Goal: Task Accomplishment & Management: Complete application form

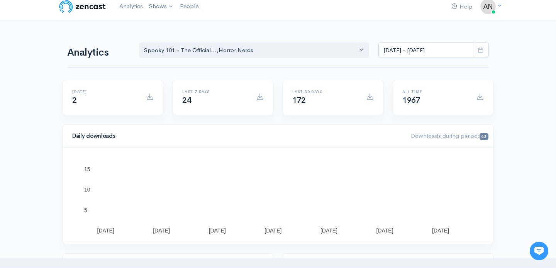
scroll to position [10, 0]
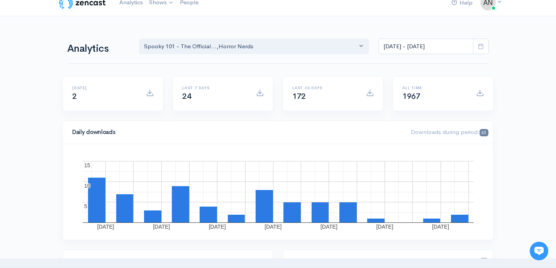
click at [478, 50] on span at bounding box center [481, 47] width 16 height 16
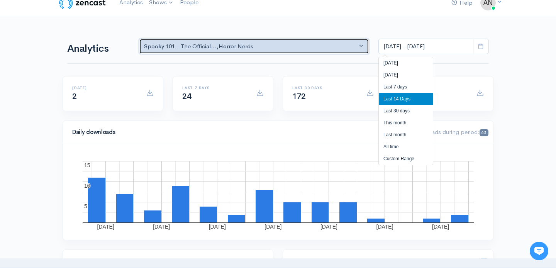
click at [334, 48] on div "Spooky 101 - The Official... , Horror Nerds" at bounding box center [250, 46] width 213 height 9
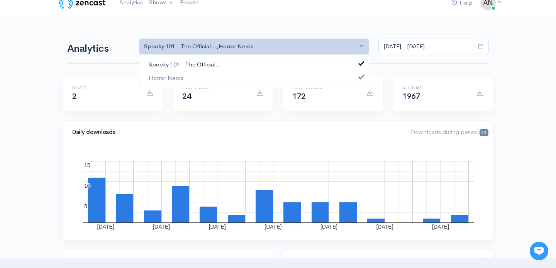
click at [311, 65] on link "Spooky 101 - The Official..." at bounding box center [254, 65] width 230 height 14
select select "14706"
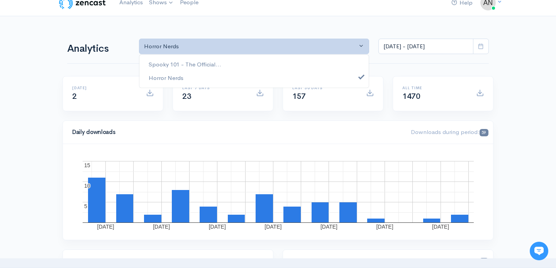
click at [480, 46] on icon at bounding box center [481, 46] width 6 height 6
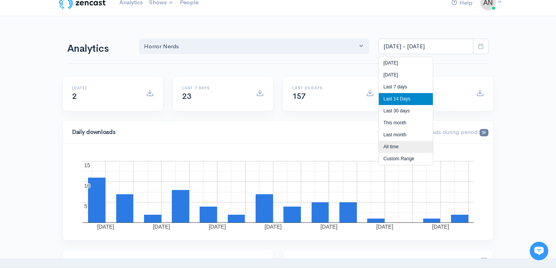
click at [412, 144] on li "All time" at bounding box center [406, 147] width 54 height 12
type input "[DATE] - [DATE]"
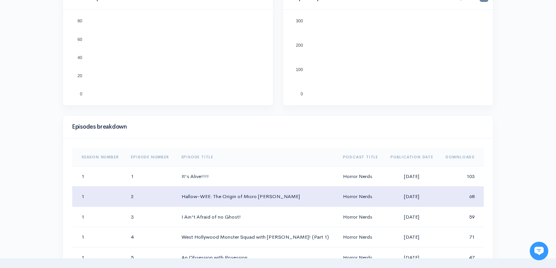
scroll to position [287, 0]
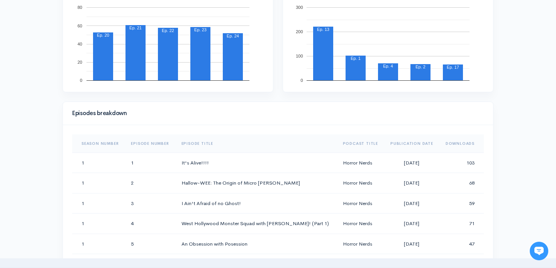
click at [451, 145] on th "Downloads" at bounding box center [462, 143] width 44 height 19
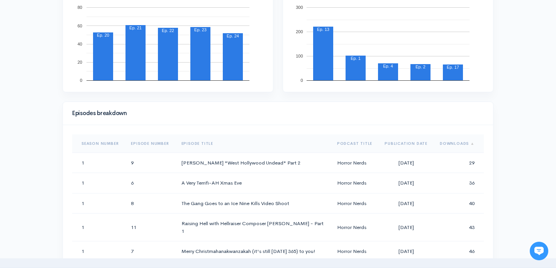
click at [451, 145] on th "Downloads" at bounding box center [459, 143] width 50 height 19
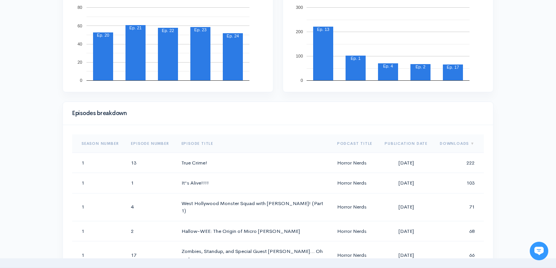
click at [451, 145] on th "Downloads" at bounding box center [459, 143] width 50 height 19
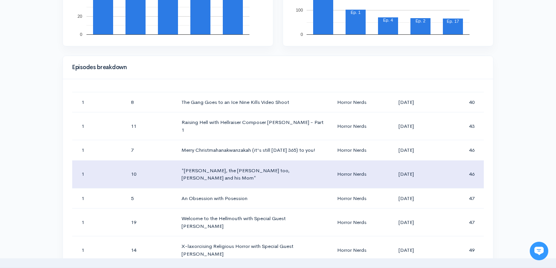
scroll to position [0, 0]
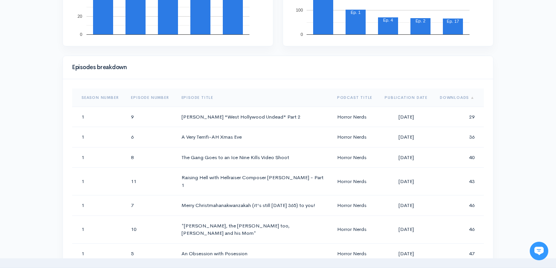
click at [465, 99] on th "Downloads" at bounding box center [459, 97] width 50 height 19
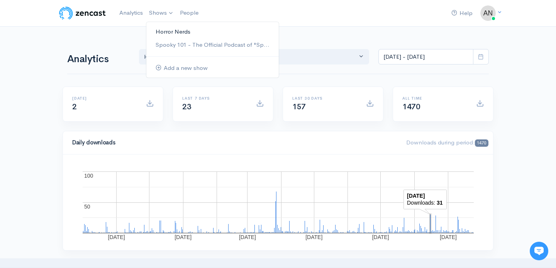
click at [163, 31] on link "Horror Nerds" at bounding box center [212, 32] width 133 height 14
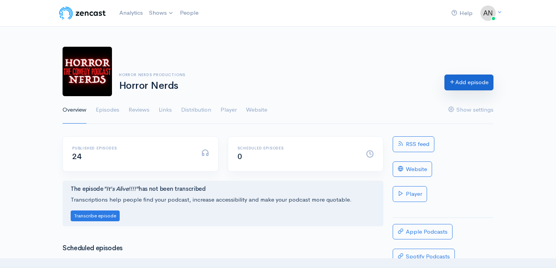
click at [451, 88] on link "Add episode" at bounding box center [469, 83] width 49 height 16
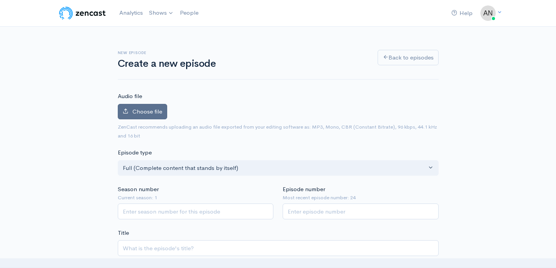
click at [152, 110] on span "Choose file" at bounding box center [148, 111] width 30 height 7
click at [0, 0] on input "Choose file" at bounding box center [0, 0] width 0 height 0
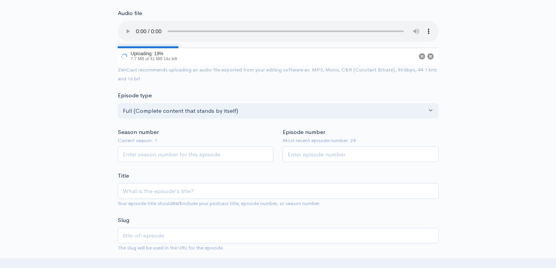
scroll to position [87, 0]
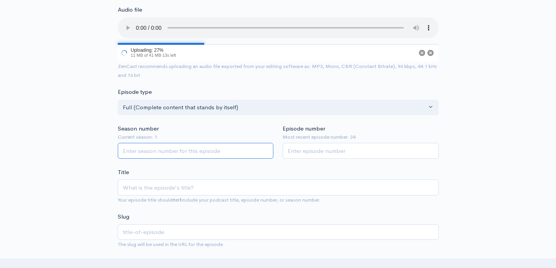
click at [218, 154] on input "Season number" at bounding box center [196, 151] width 156 height 16
type input "1"
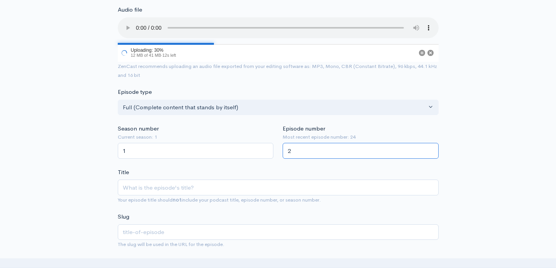
click at [320, 152] on input "2" at bounding box center [361, 151] width 156 height 16
type input "25"
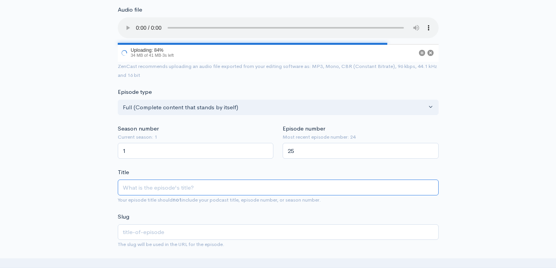
click at [186, 190] on input "Title" at bounding box center [278, 188] width 321 height 16
paste input "From the Crypt: [PERSON_NAME] – Legendary Horror Composer Behind Hellraiser, Si…"
type input "From the Crypt: [PERSON_NAME] – Legendary Horror Composer Behind Hellraiser, Si…"
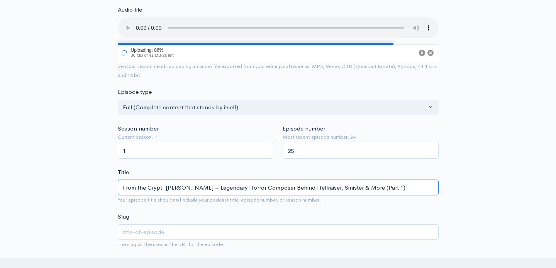
type input "from-the-crypt-[PERSON_NAME]-legendary-horror-composer-behind-hellraiser-sinist…"
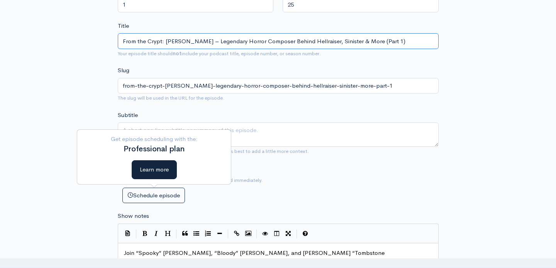
scroll to position [235, 0]
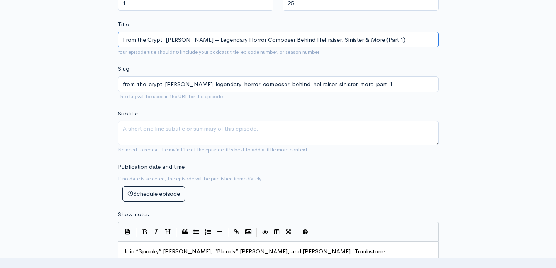
type input "From the Crypt: [PERSON_NAME] – Legendary Horror Composer Behind Hellraiser, Si…"
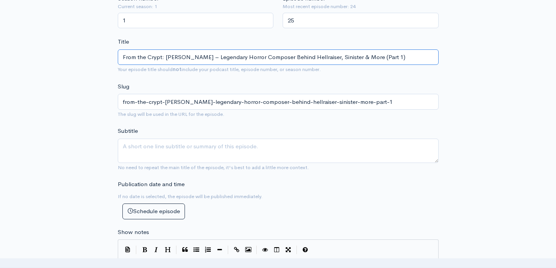
scroll to position [252, 0]
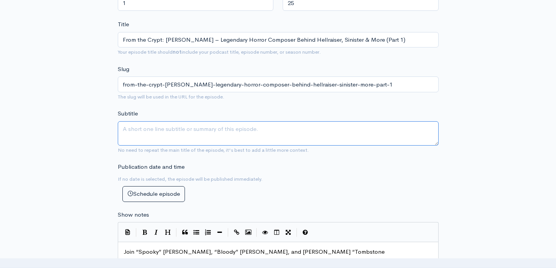
click at [230, 129] on textarea "Subtitle" at bounding box center [278, 133] width 321 height 24
paste textarea "This From the Crypt re-release features the legendary Hollywood composer [PERSO…"
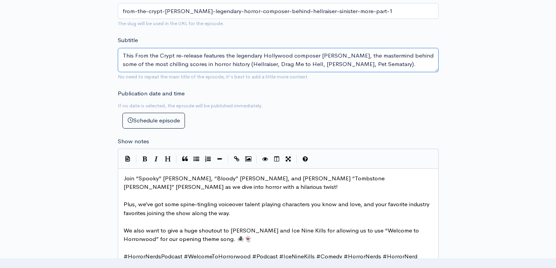
scroll to position [405, 0]
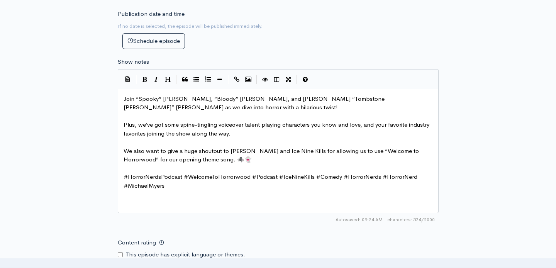
type textarea "This From the Crypt re-release features the legendary Hollywood composer [PERSO…"
type textarea "Join “Spooky” [PERSON_NAME], “Bloody” [PERSON_NAME], and [PERSON_NAME] “Tombsto…"
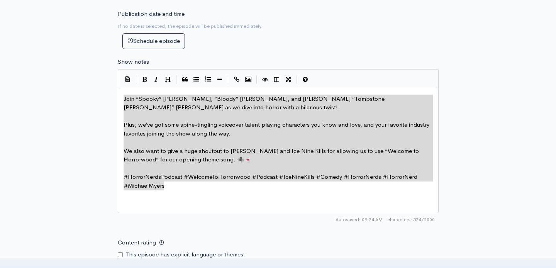
drag, startPoint x: 170, startPoint y: 189, endPoint x: 116, endPoint y: 94, distance: 109.2
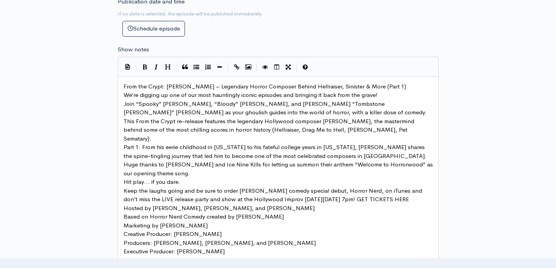
scroll to position [403, 0]
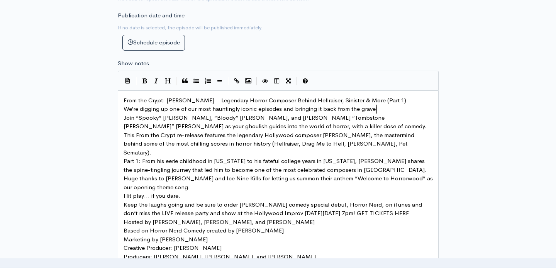
click at [389, 108] on pre "We’re digging up one of our most hauntingly iconic episodes and bringing it bac…" at bounding box center [278, 109] width 313 height 9
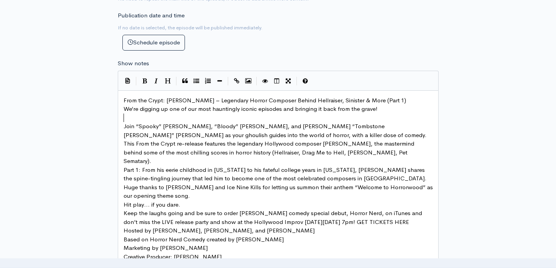
click at [359, 133] on pre "Join “Spooky” [PERSON_NAME], “Bloody” [PERSON_NAME], and [PERSON_NAME] “Tombsto…" at bounding box center [278, 130] width 313 height 17
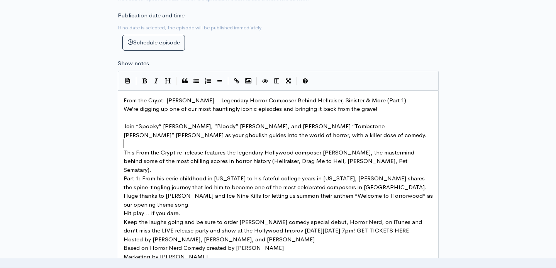
click at [394, 160] on pre "This From the Crypt re-release features the legendary Hollywood composer [PERSO…" at bounding box center [278, 161] width 313 height 26
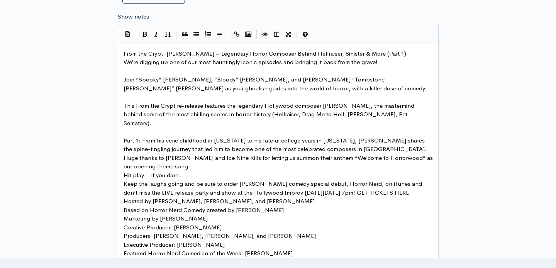
scroll to position [452, 0]
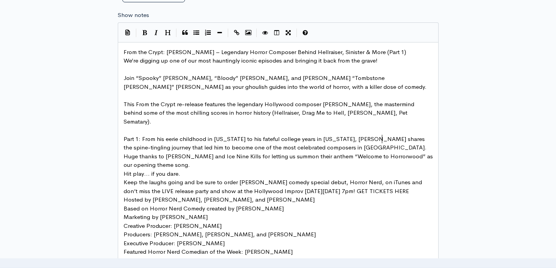
click at [391, 137] on pre "Part 1: From his eerie childhood in [US_STATE] to his fateful college years in …" at bounding box center [278, 143] width 313 height 17
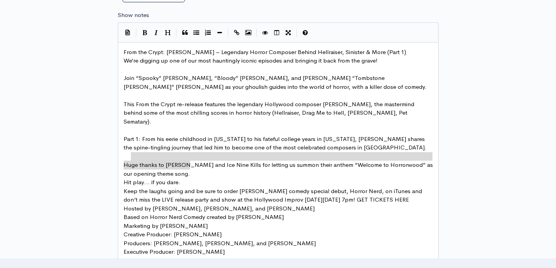
type textarea "Huge thanks to [PERSON_NAME] and Ice Nine Kills for letting us summon their ant…"
drag, startPoint x: 192, startPoint y: 168, endPoint x: 121, endPoint y: 156, distance: 72.9
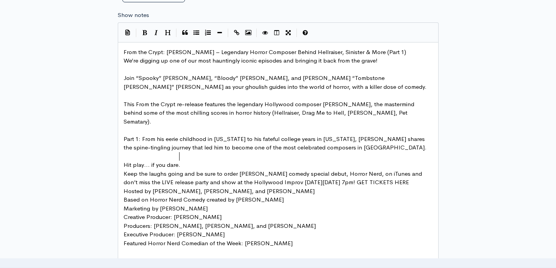
click at [199, 161] on pre "Hit play… if you dare." at bounding box center [278, 165] width 313 height 9
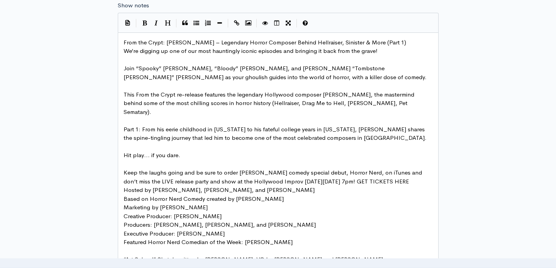
scroll to position [464, 0]
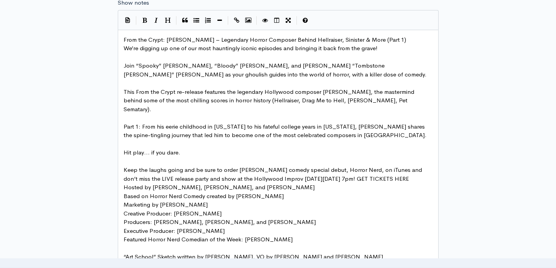
click at [424, 174] on pre "Keep the laughs going and be sure to order [PERSON_NAME] comedy special debut, …" at bounding box center [278, 174] width 313 height 17
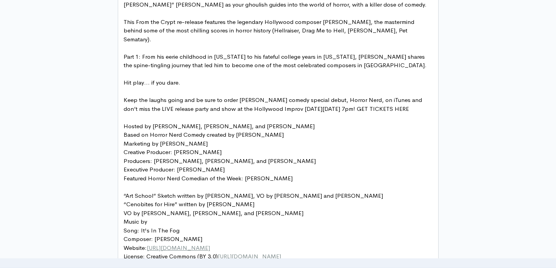
scroll to position [537, 0]
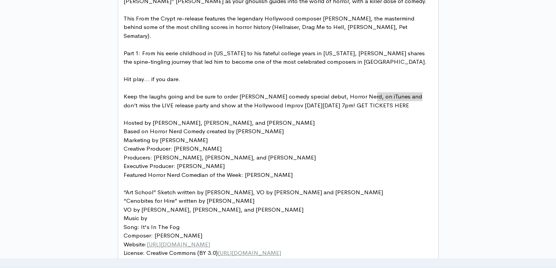
type textarea "GET TICKETS HERE"
drag, startPoint x: 423, startPoint y: 95, endPoint x: 375, endPoint y: 95, distance: 47.9
type textarea "on iTunes"
drag, startPoint x: 378, startPoint y: 87, endPoint x: 401, endPoint y: 91, distance: 23.1
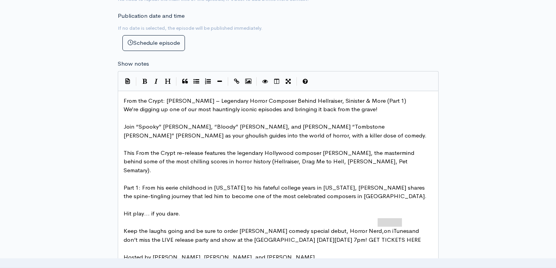
scroll to position [422, 0]
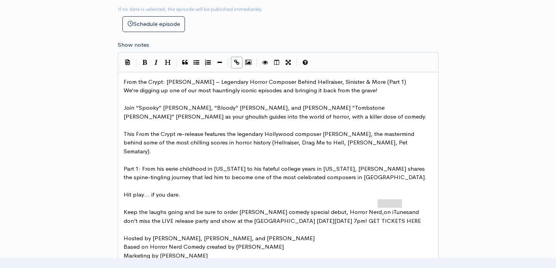
click at [238, 65] on button "Create Link" at bounding box center [237, 63] width 12 height 12
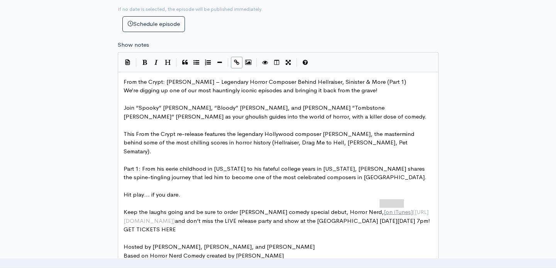
click at [361, 156] on pre "​" at bounding box center [278, 160] width 313 height 9
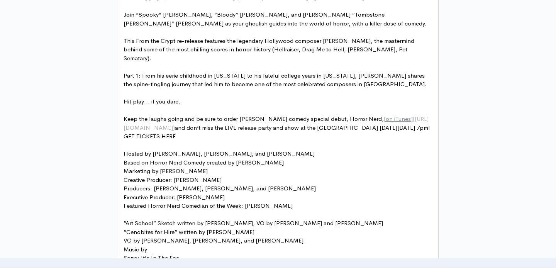
scroll to position [519, 0]
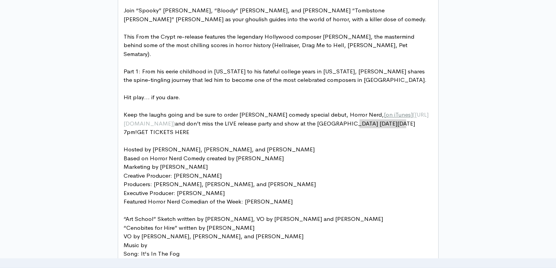
type textarea "GET TICKETS HERE"
drag, startPoint x: 360, startPoint y: 123, endPoint x: 408, endPoint y: 124, distance: 47.5
type textarea "GET TICKETS HERE"
drag, startPoint x: 361, startPoint y: 124, endPoint x: 408, endPoint y: 124, distance: 46.8
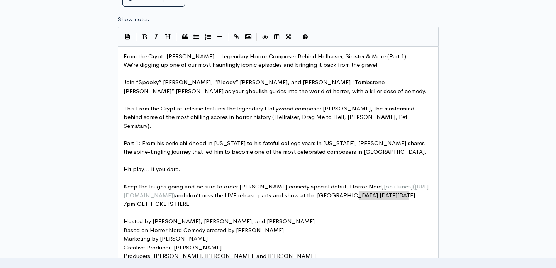
scroll to position [435, 0]
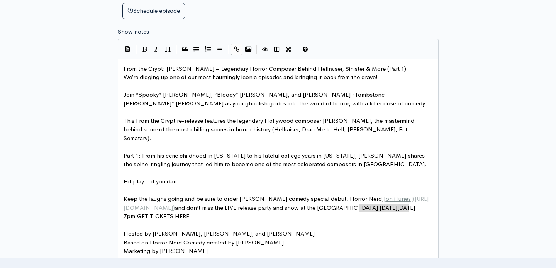
click at [237, 45] on button "Create Link" at bounding box center [237, 50] width 12 height 12
click at [306, 157] on span "Part 1: From his eerie childhood in [US_STATE] to his fateful college years in …" at bounding box center [275, 160] width 303 height 16
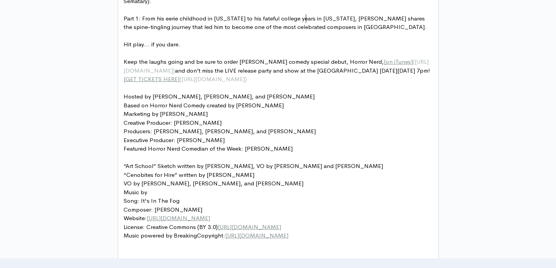
scroll to position [574, 0]
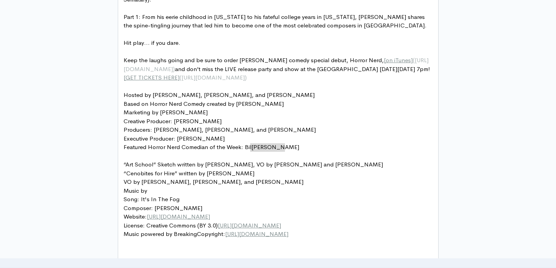
type textarea "[PERSON_NAME]"
drag, startPoint x: 285, startPoint y: 149, endPoint x: 244, endPoint y: 146, distance: 41.0
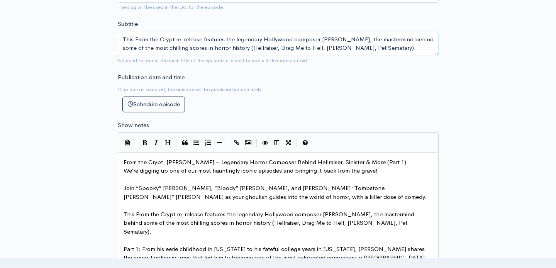
scroll to position [313, 0]
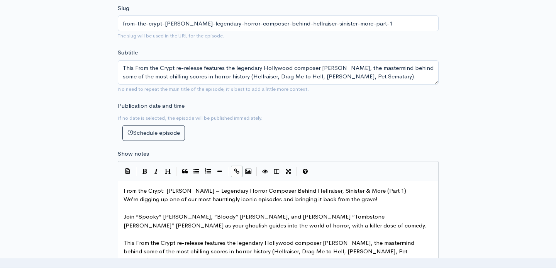
click at [236, 170] on icon "Create Link" at bounding box center [236, 171] width 5 height 6
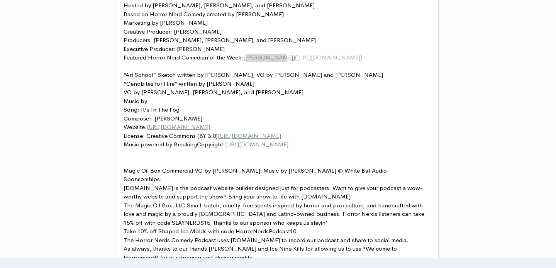
scroll to position [664, 0]
click at [125, 100] on span "Music by" at bounding box center [136, 100] width 24 height 7
drag, startPoint x: 150, startPoint y: 100, endPoint x: 142, endPoint y: 100, distance: 7.7
type textarea "Credits:"
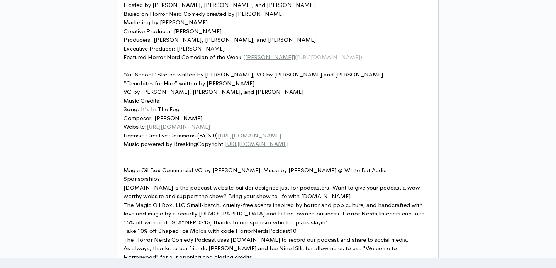
type textarea "S"
drag, startPoint x: 167, startPoint y: 100, endPoint x: 121, endPoint y: 102, distance: 46.0
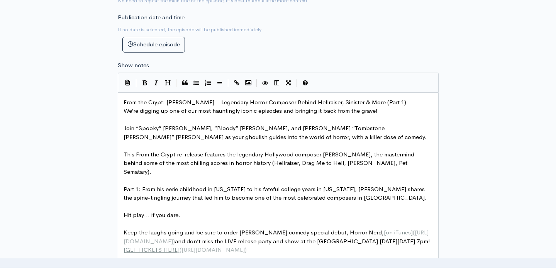
scroll to position [371, 0]
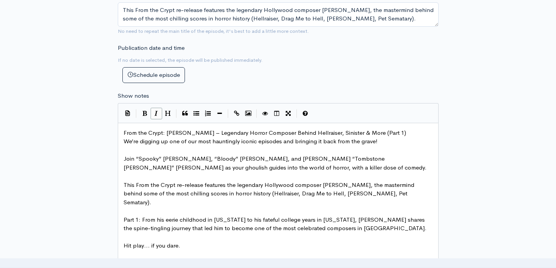
type textarea "Music Credits:"
click at [157, 114] on icon "Italic" at bounding box center [156, 114] width 3 height 6
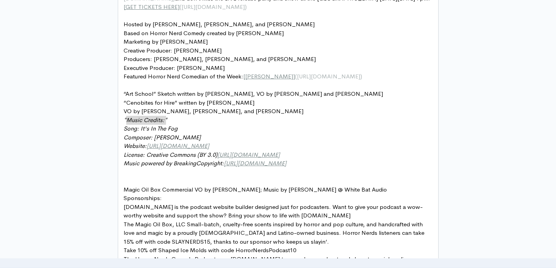
scroll to position [659, 0]
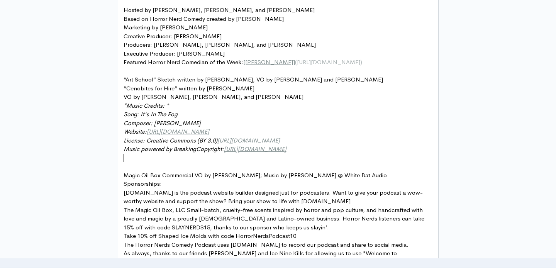
click at [281, 160] on pre "​" at bounding box center [278, 158] width 313 height 9
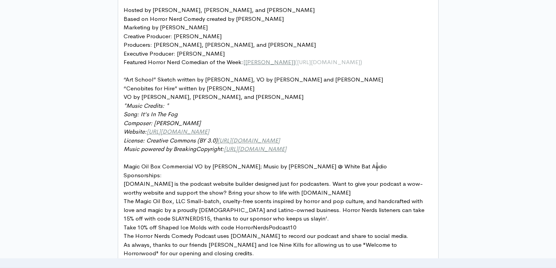
click at [402, 167] on pre "Magic Oil Box Commercial VO by [PERSON_NAME]; Music by [PERSON_NAME] @ White Ba…" at bounding box center [278, 166] width 313 height 9
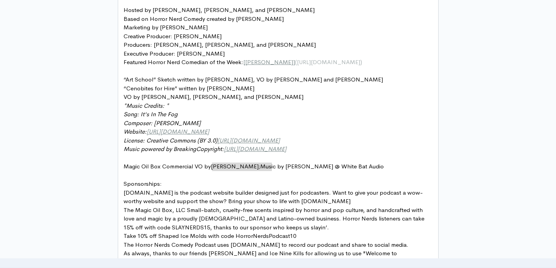
type textarea "[PERSON_NAME]"
drag, startPoint x: 212, startPoint y: 166, endPoint x: 270, endPoint y: 169, distance: 58.0
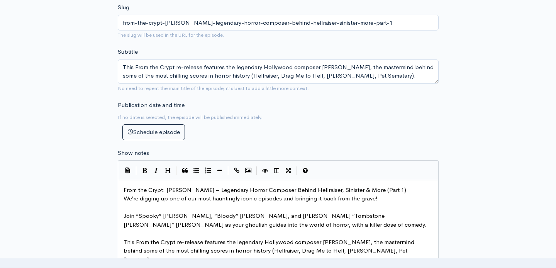
scroll to position [341, 0]
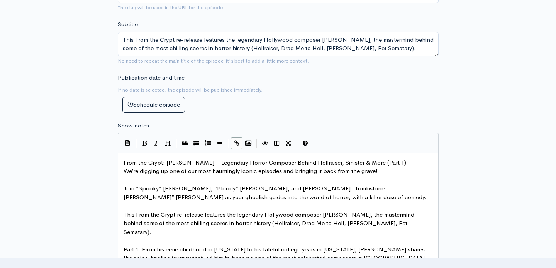
click at [237, 143] on icon "Create Link" at bounding box center [236, 143] width 5 height 6
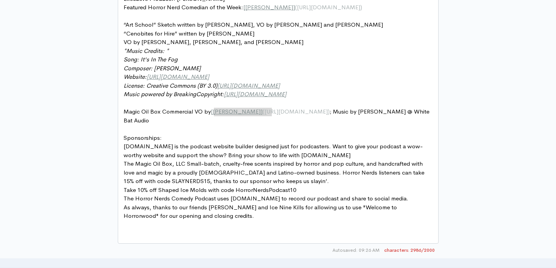
scroll to position [724, 0]
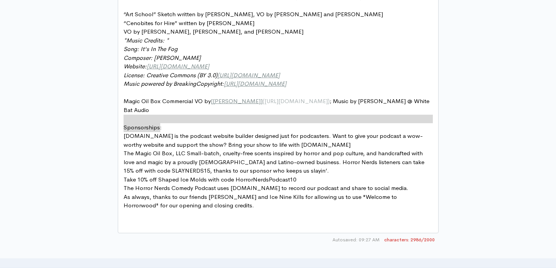
type textarea "Sponsorships:"
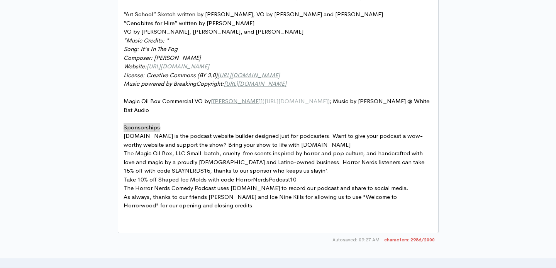
drag, startPoint x: 170, startPoint y: 126, endPoint x: 111, endPoint y: 125, distance: 58.7
click at [181, 135] on span "[DOMAIN_NAME] is the podcast website builder designed just for podcasters. Want…" at bounding box center [273, 140] width 299 height 16
click at [326, 143] on pre "[DOMAIN_NAME] is the podcast website builder designed just for podcasters. Want…" at bounding box center [278, 140] width 313 height 17
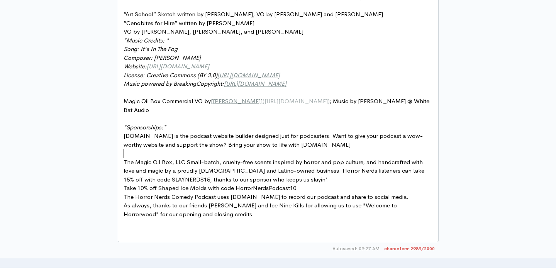
scroll to position [3, 0]
click at [316, 180] on pre "The Magic Oil Box, LLC Small-batch, cruelty-free scents inspired by horror and …" at bounding box center [278, 171] width 313 height 26
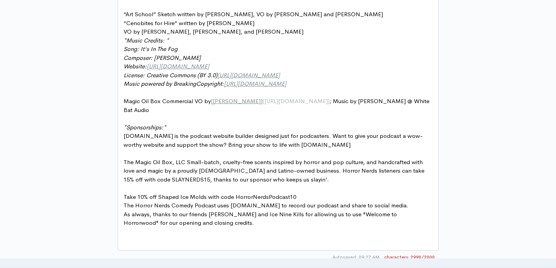
click at [315, 199] on pre "Take 10% off Shaped Ice Molds with code HorrorNerdsPodcast10" at bounding box center [278, 197] width 313 height 9
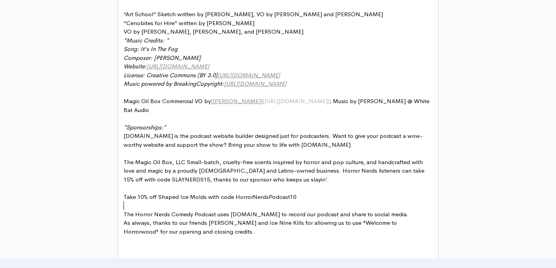
click at [413, 215] on pre "The Horror Nerds Comedy Podcast uses [DOMAIN_NAME] to record our podcast and sh…" at bounding box center [278, 214] width 313 height 9
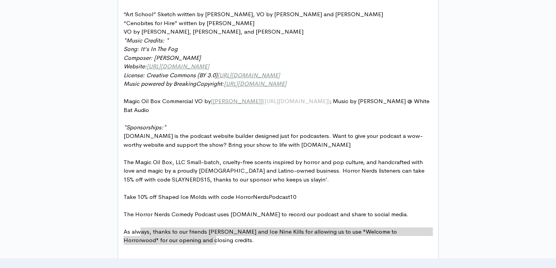
type textarea "As always, thanks to our friends [PERSON_NAME] and Ice Nine Kills for allowing …"
drag, startPoint x: 225, startPoint y: 243, endPoint x: 113, endPoint y: 230, distance: 112.8
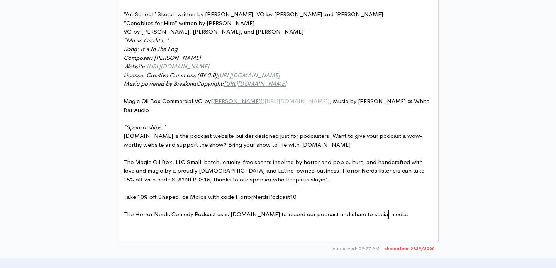
click at [140, 226] on pre "​" at bounding box center [278, 223] width 313 height 9
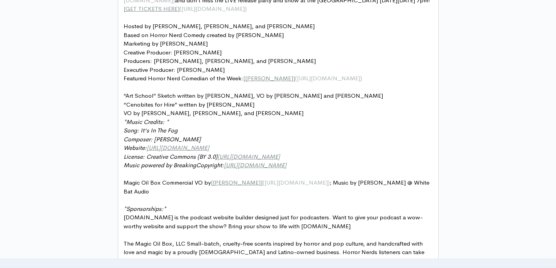
scroll to position [642, 0]
click at [212, 192] on pre "Magic Oil Box Commercial VO by [ [PERSON_NAME] ] ( [URL][DOMAIN_NAME] ) ; Music…" at bounding box center [278, 187] width 313 height 17
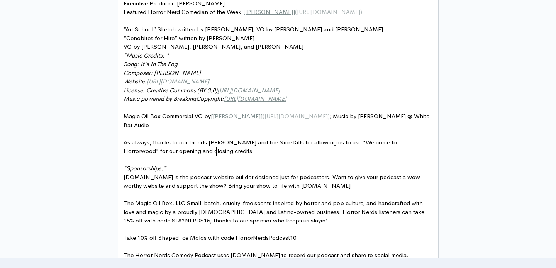
scroll to position [711, 0]
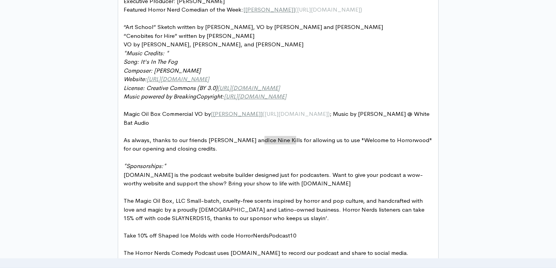
type textarea "Ice Nine Kills"
drag, startPoint x: 265, startPoint y: 141, endPoint x: 298, endPoint y: 142, distance: 33.2
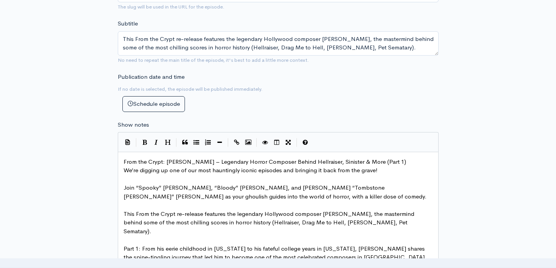
scroll to position [333, 0]
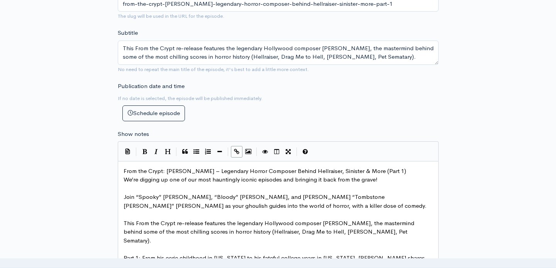
click at [239, 149] on icon "Create Link" at bounding box center [236, 152] width 5 height 6
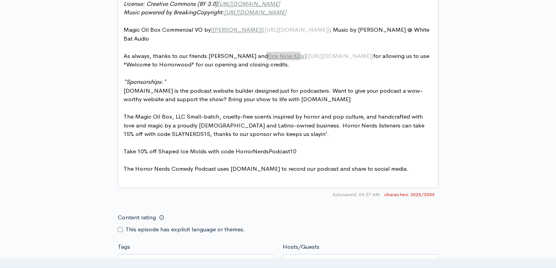
scroll to position [807, 0]
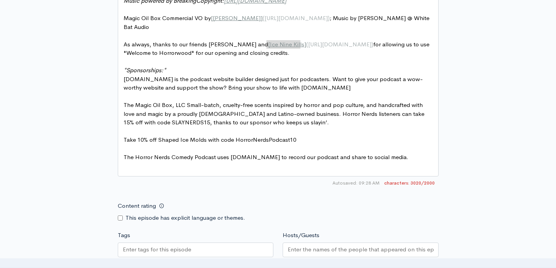
click at [245, 86] on span "[DOMAIN_NAME] is the podcast website builder designed just for podcasters. Want…" at bounding box center [273, 83] width 299 height 16
type textarea "Bring your show to life with [DOMAIN_NAME]"
drag, startPoint x: 208, startPoint y: 89, endPoint x: 322, endPoint y: 87, distance: 114.0
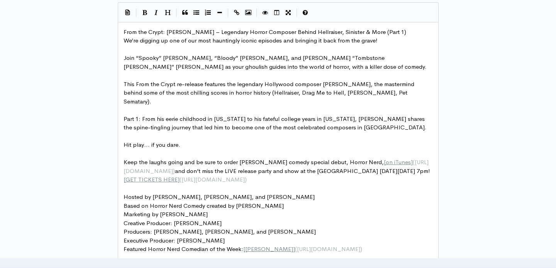
scroll to position [381, 0]
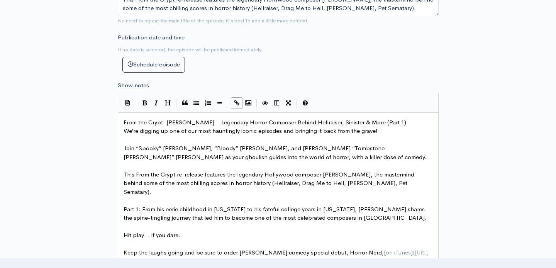
click at [235, 102] on icon "Create Link" at bounding box center [236, 103] width 5 height 6
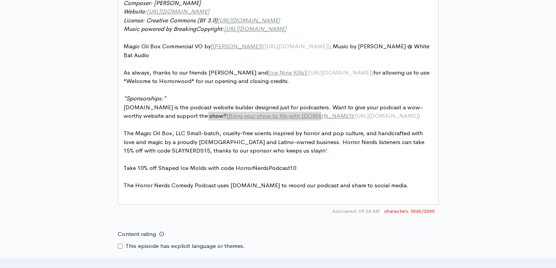
scroll to position [782, 0]
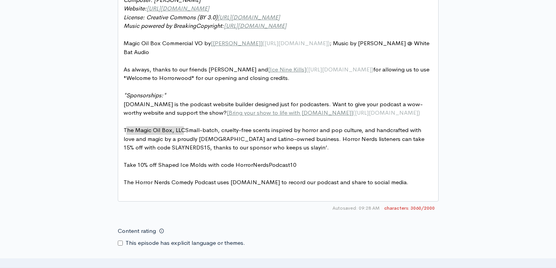
type textarea "The Magic Oil Box, LLC"
drag, startPoint x: 183, startPoint y: 131, endPoint x: 125, endPoint y: 127, distance: 58.5
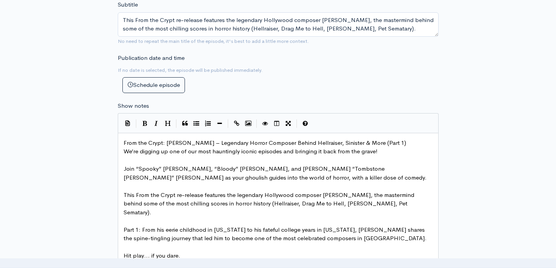
scroll to position [333, 0]
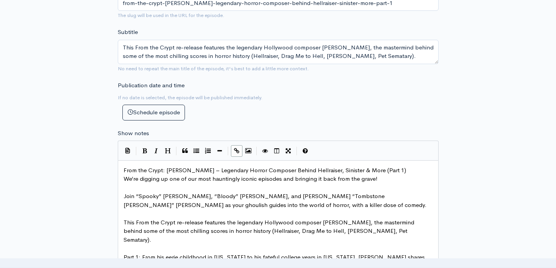
click at [236, 152] on icon "Create Link" at bounding box center [236, 151] width 5 height 6
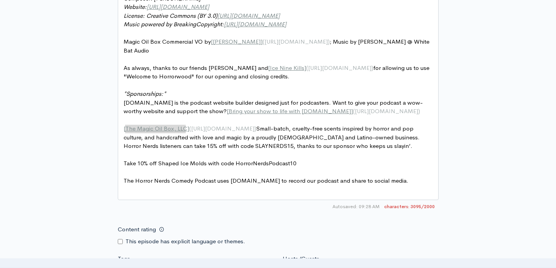
scroll to position [784, 0]
type textarea "SLAYNERDS15"
drag, startPoint x: 257, startPoint y: 146, endPoint x: 219, endPoint y: 146, distance: 37.5
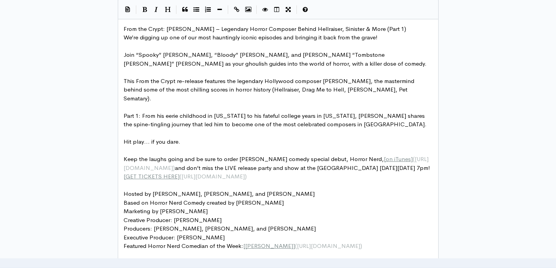
scroll to position [465, 0]
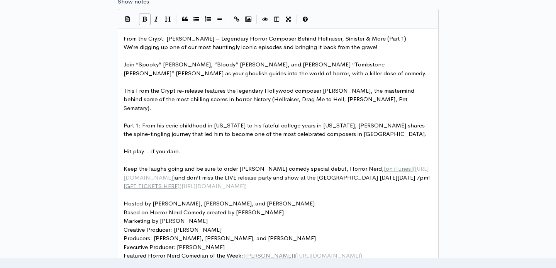
click at [145, 20] on icon "Bold" at bounding box center [145, 19] width 5 height 6
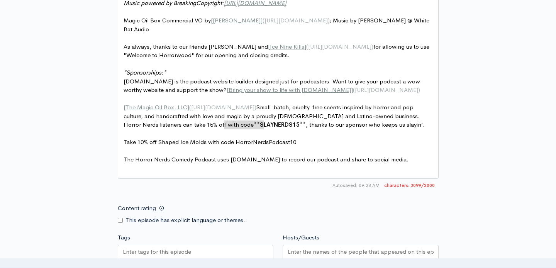
scroll to position [805, 0]
type textarea "Shaped Ice Molds"
drag, startPoint x: 205, startPoint y: 142, endPoint x: 159, endPoint y: 141, distance: 46.0
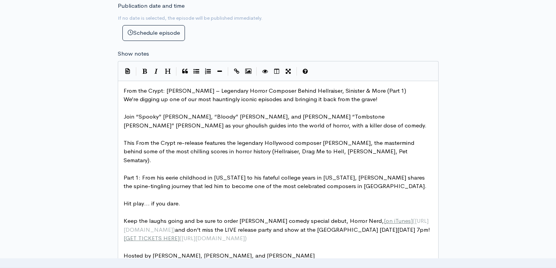
scroll to position [404, 0]
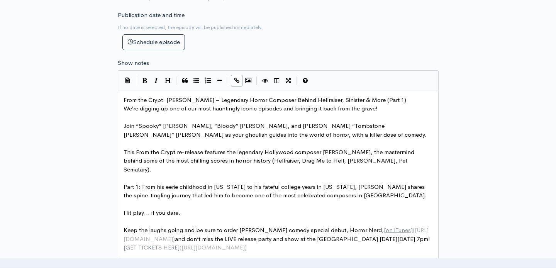
click at [240, 82] on button "Create Link" at bounding box center [237, 81] width 12 height 12
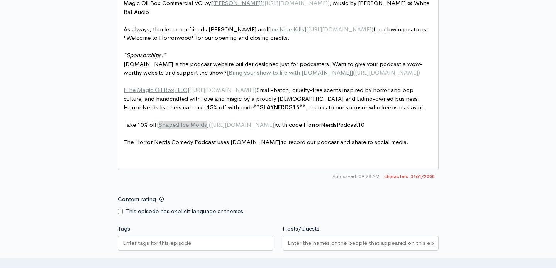
scroll to position [823, 0]
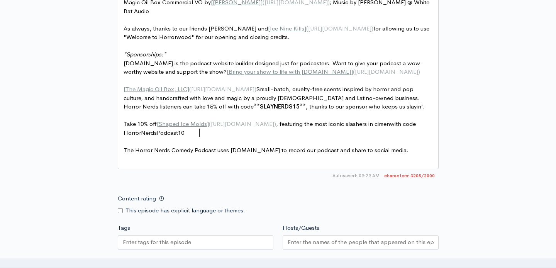
type textarea ", featuring the most iconic slashers in cimena"
type textarea "nema,"
type textarea "HorrorNerdsPodcast10"
click at [248, 150] on span "The Horror Nerds Comedy Podcast uses [DOMAIN_NAME] to record our podcast and sh…" at bounding box center [266, 149] width 285 height 7
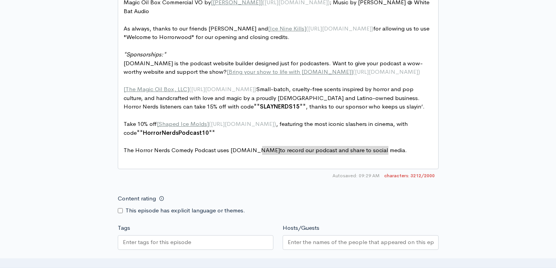
type textarea "to record our podcast and share to social medi"
drag, startPoint x: 263, startPoint y: 151, endPoint x: 383, endPoint y: 150, distance: 120.2
type textarea "record our podcast and share to social media"
drag, startPoint x: 386, startPoint y: 150, endPoint x: 270, endPoint y: 146, distance: 116.7
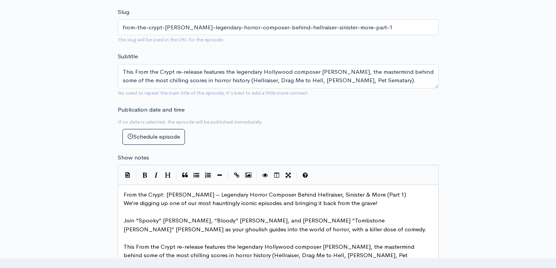
scroll to position [325, 0]
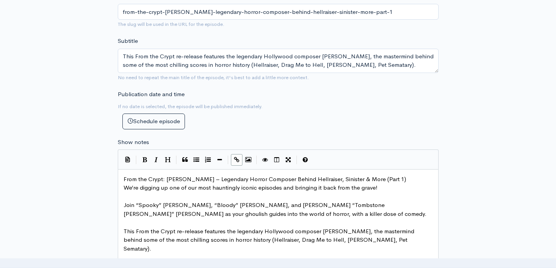
click at [236, 162] on icon "Create Link" at bounding box center [236, 160] width 5 height 6
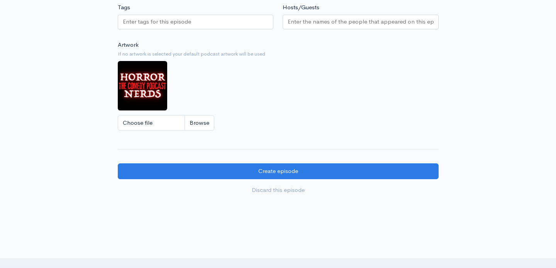
scroll to position [1021, 0]
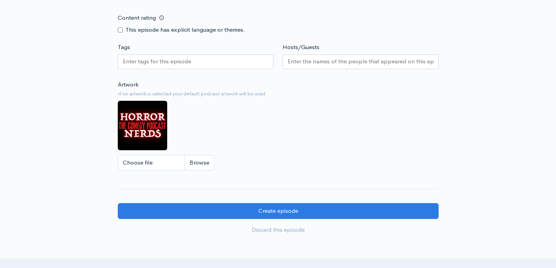
click at [245, 63] on div at bounding box center [196, 61] width 156 height 15
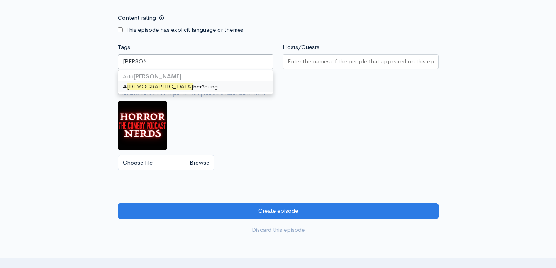
type input "[PERSON_NAME]"
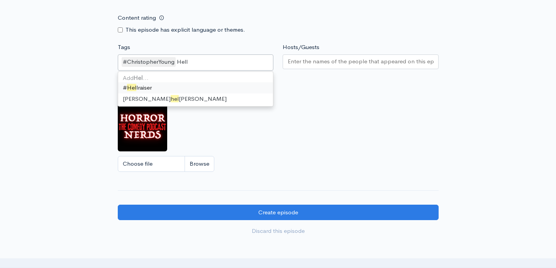
scroll to position [0, 0]
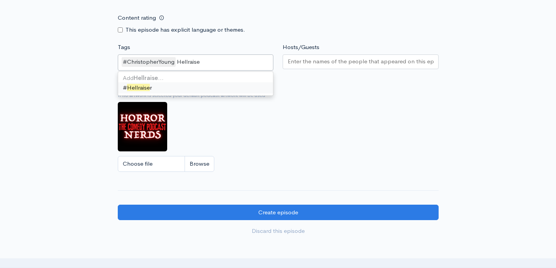
type input "Hellraiser"
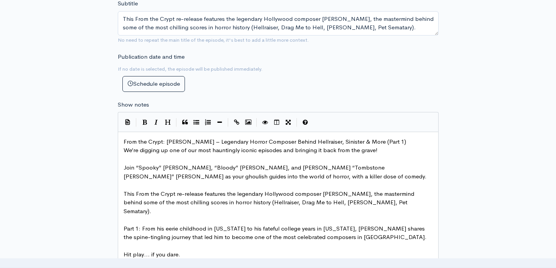
scroll to position [350, 0]
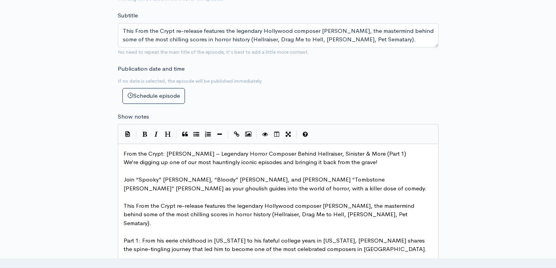
type input "Pet Semat"
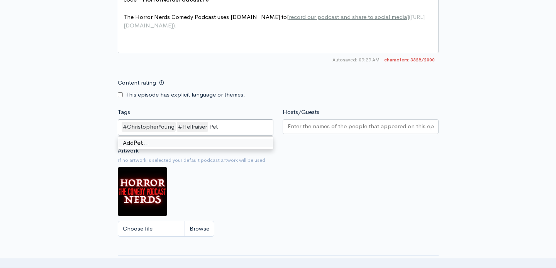
scroll to position [0, 0]
type input "Pet Sematary"
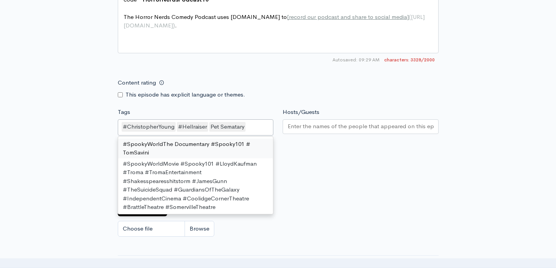
type input "C"
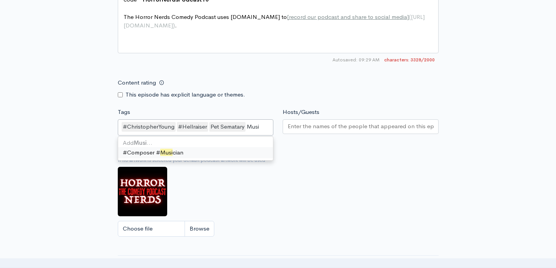
type input "Music"
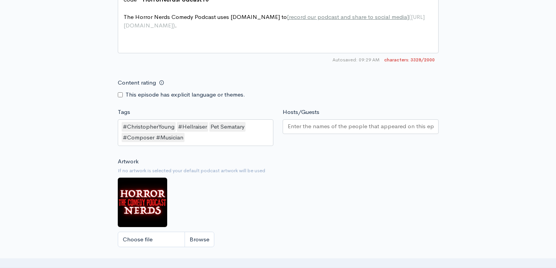
click at [356, 122] on input "Hosts/Guests" at bounding box center [361, 126] width 146 height 9
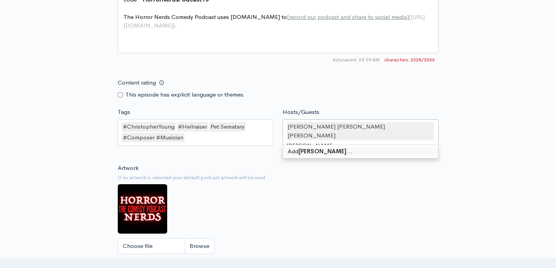
type input "[PERSON_NAME]"
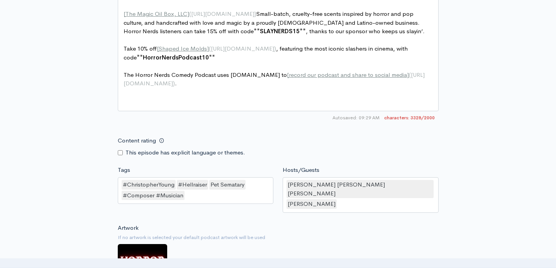
scroll to position [1112, 0]
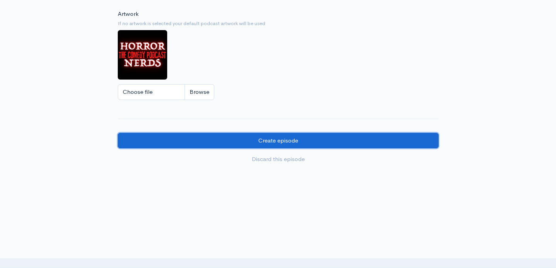
click at [255, 133] on input "Create episode" at bounding box center [278, 141] width 321 height 16
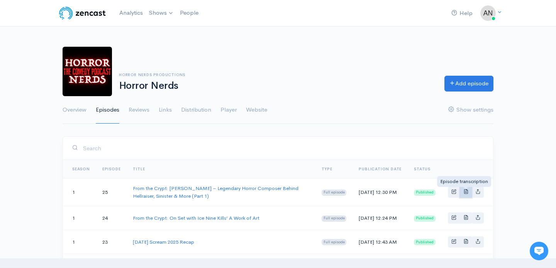
click at [468, 191] on span "Basic example" at bounding box center [466, 191] width 5 height 5
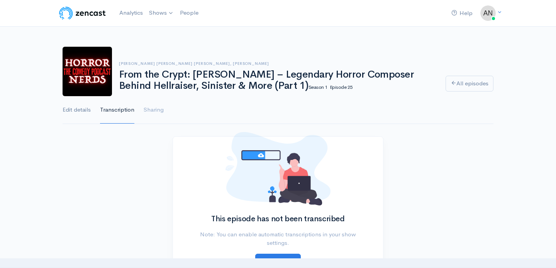
click at [77, 108] on link "Edit details" at bounding box center [77, 110] width 28 height 28
